Goal: Information Seeking & Learning: Learn about a topic

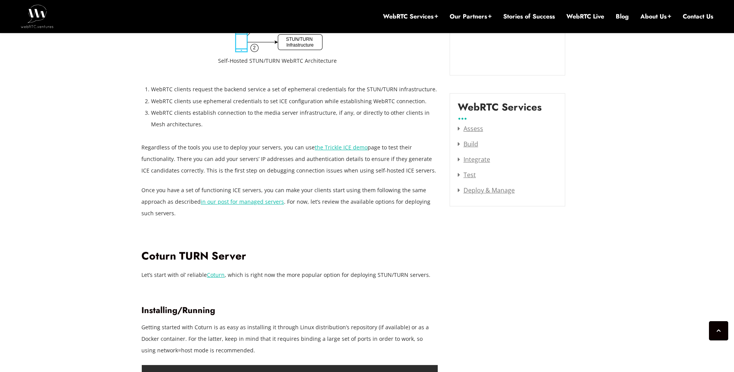
scroll to position [1054, 0]
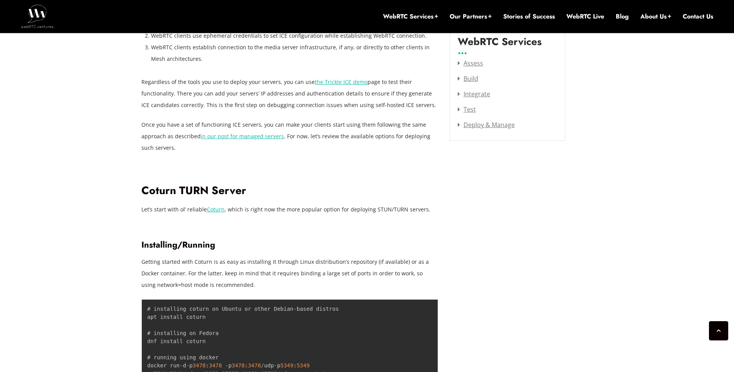
click at [158, 188] on h2 "Coturn TURN Server" at bounding box center [289, 190] width 297 height 13
click at [146, 209] on p "Let’s start with ol’ reliable Coturn , which is right now the more popular opti…" at bounding box center [289, 210] width 297 height 12
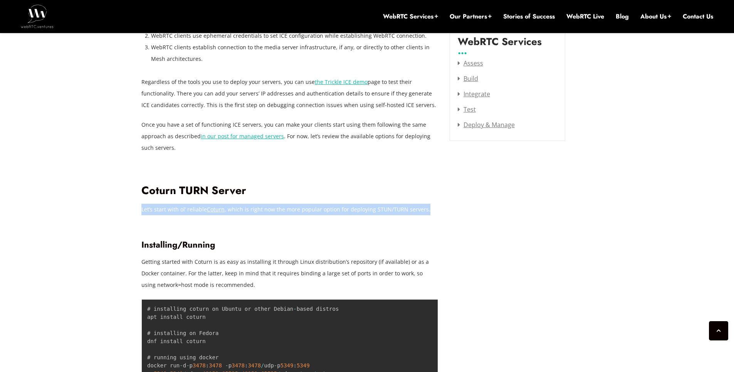
click at [146, 209] on p "Let’s start with ol’ reliable Coturn , which is right now the more popular opti…" at bounding box center [289, 210] width 297 height 12
click at [352, 205] on p "Let’s start with ol’ reliable Coturn , which is right now the more popular opti…" at bounding box center [289, 210] width 297 height 12
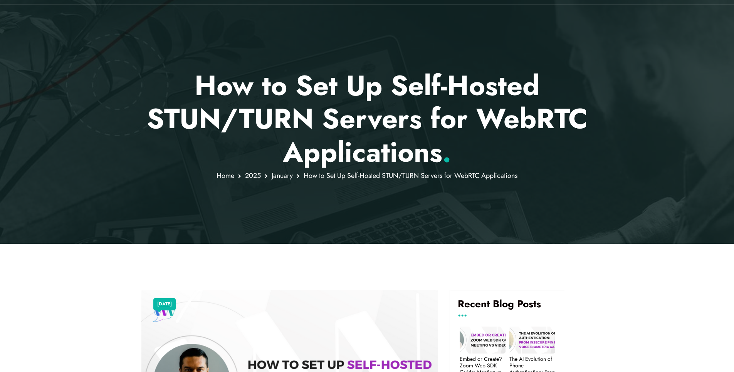
scroll to position [0, 0]
